Goal: Navigation & Orientation: Find specific page/section

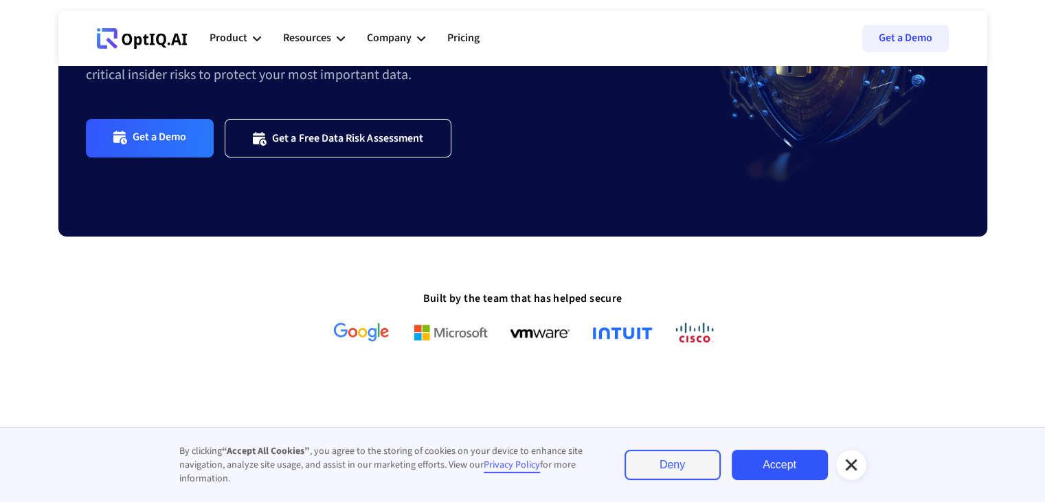
scroll to position [275, 0]
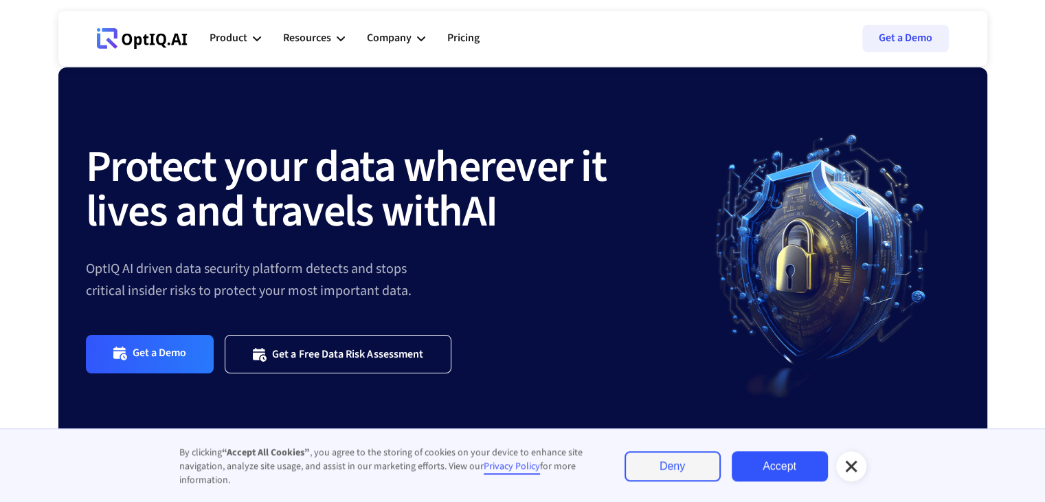
scroll to position [69, 0]
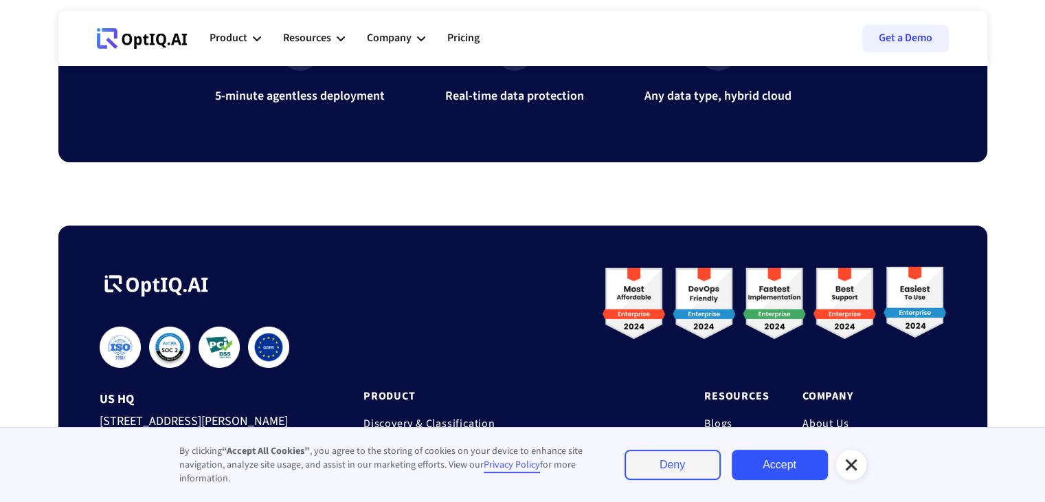
scroll to position [4647, 0]
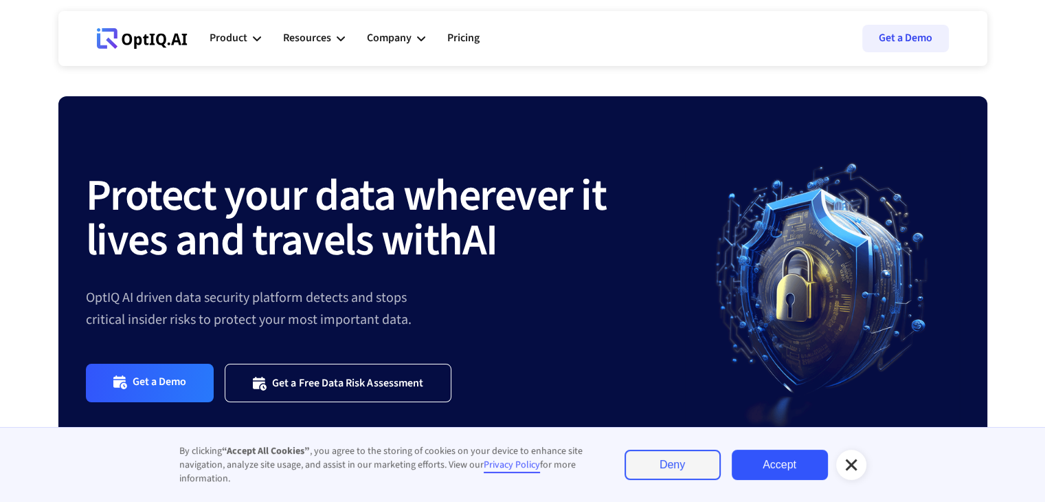
click at [858, 467] on icon at bounding box center [851, 464] width 16 height 16
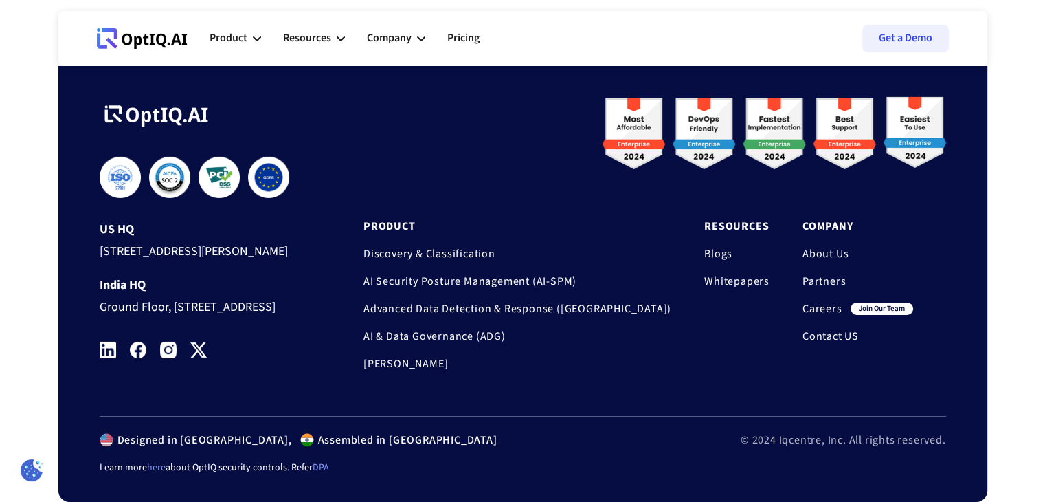
scroll to position [4647, 0]
drag, startPoint x: 291, startPoint y: 287, endPoint x: 214, endPoint y: 291, distance: 76.4
click at [217, 292] on div "Ground Floor, [STREET_ADDRESS]" at bounding box center [206, 304] width 212 height 25
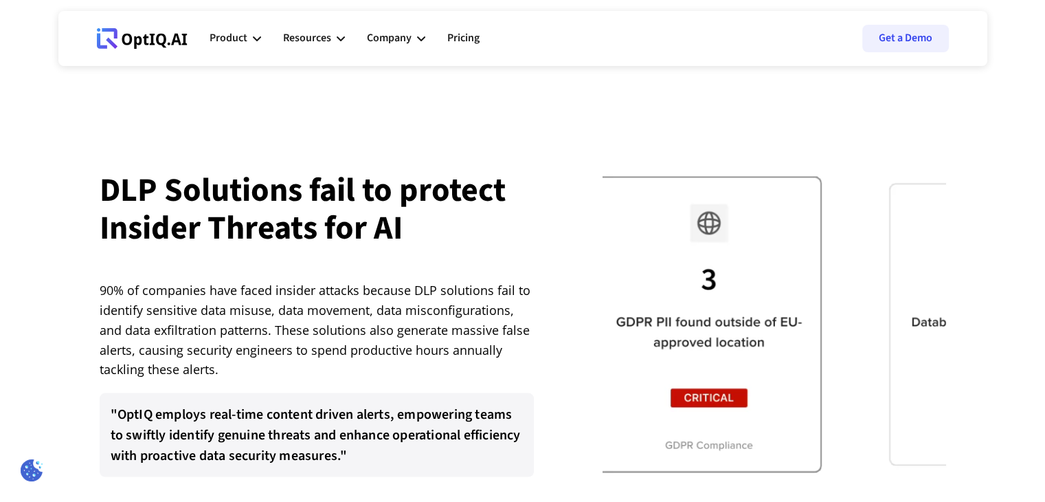
scroll to position [2586, 0]
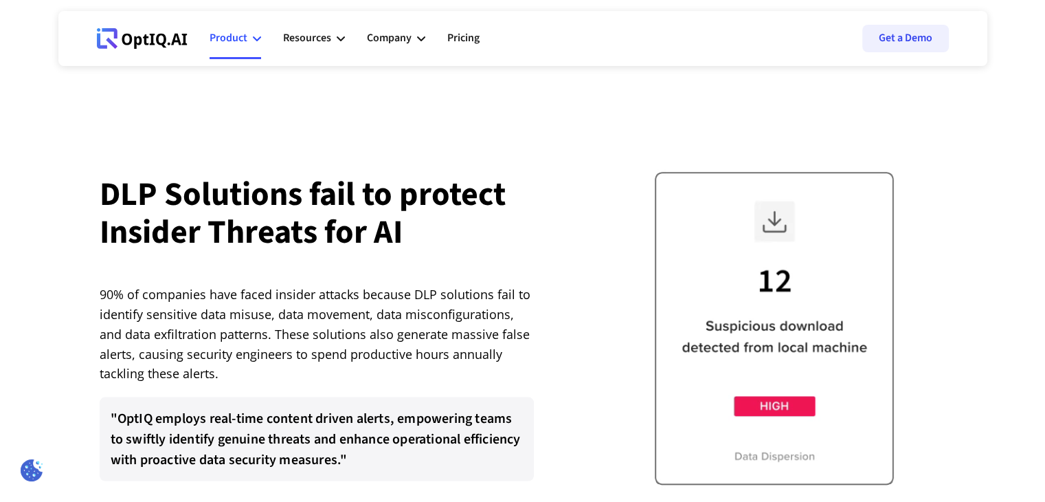
click at [251, 42] on div "Product" at bounding box center [236, 38] width 52 height 41
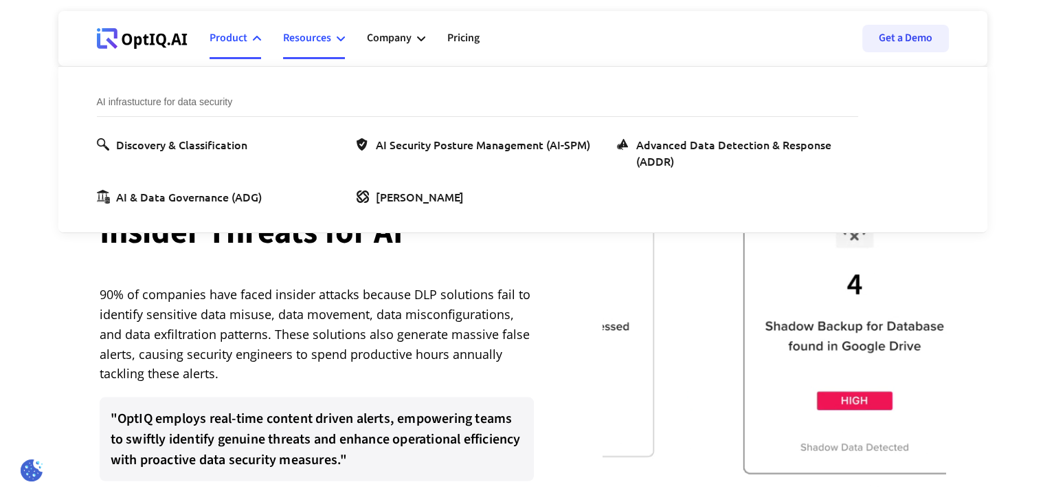
click at [319, 34] on div "Resources" at bounding box center [307, 38] width 48 height 19
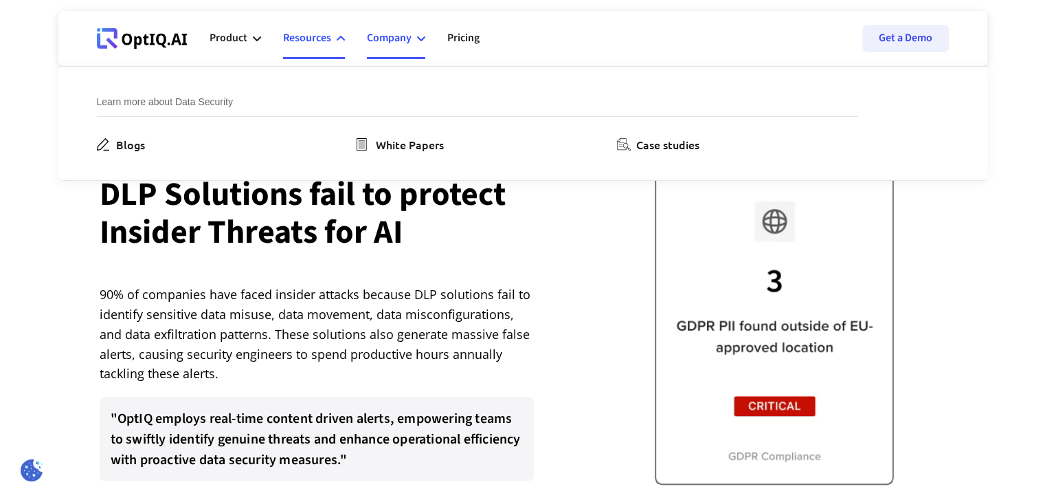
click at [402, 36] on div "Company" at bounding box center [389, 38] width 45 height 19
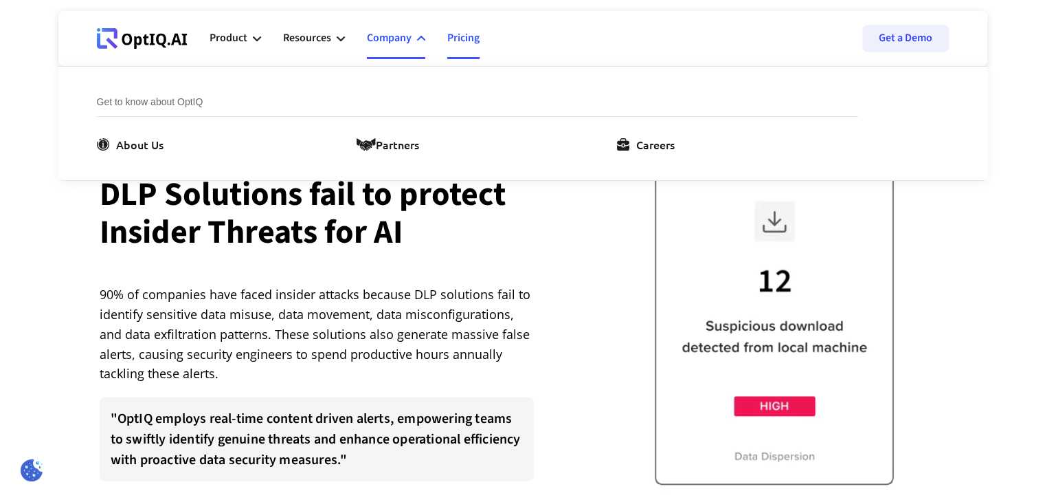
click at [458, 34] on link "Pricing" at bounding box center [463, 38] width 32 height 41
